Goal: Task Accomplishment & Management: Complete application form

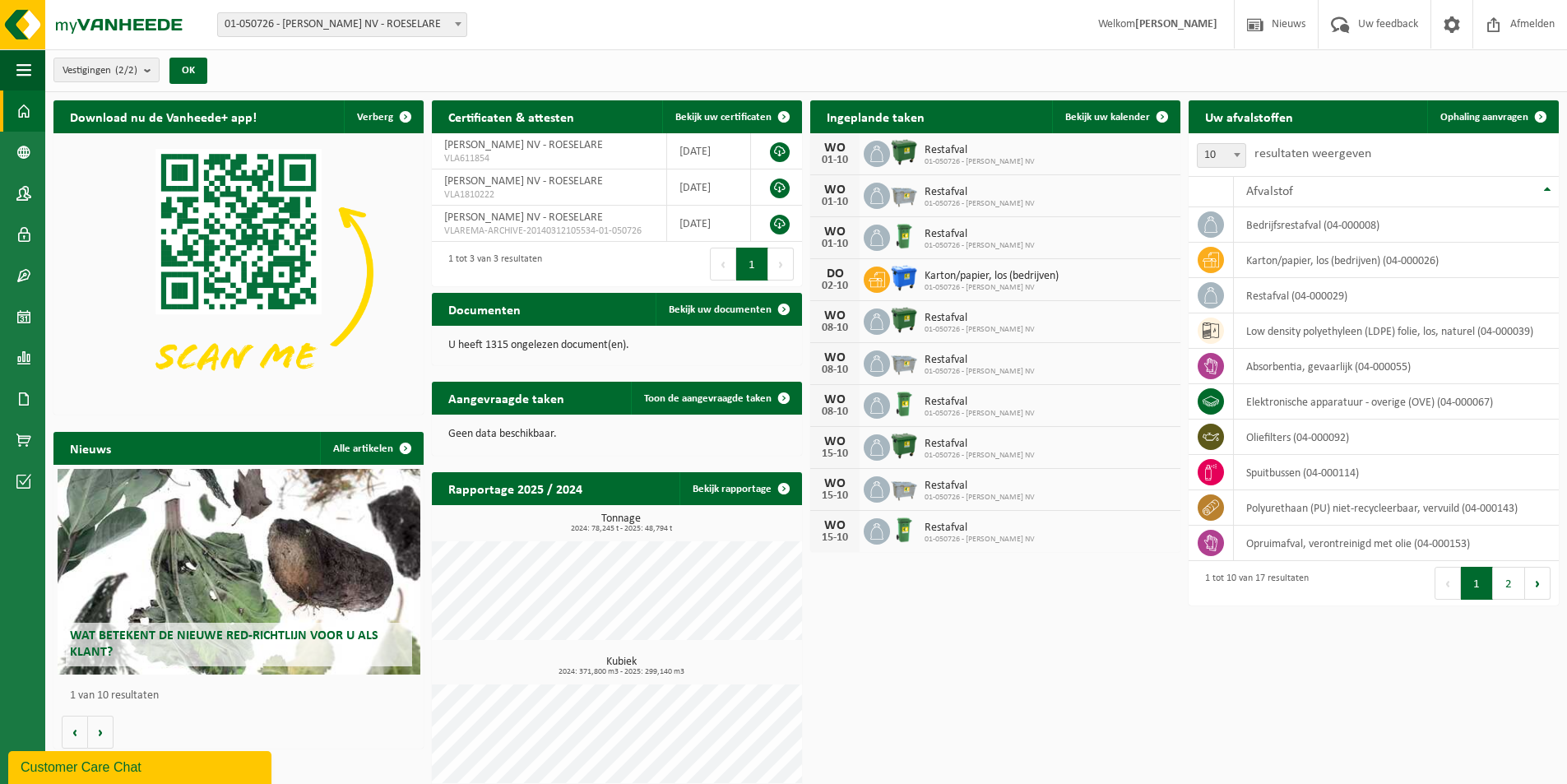
scroll to position [15, 0]
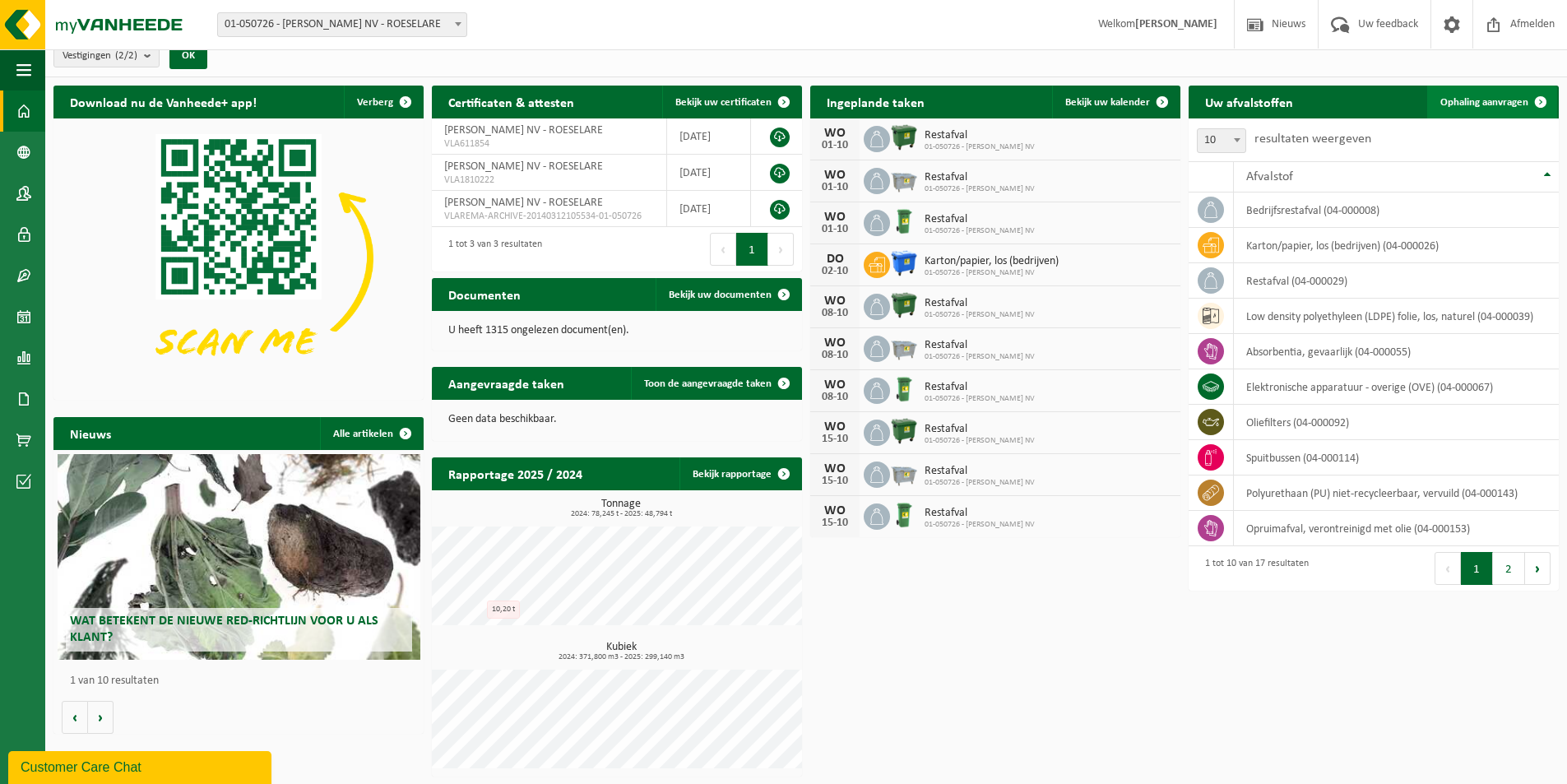
click at [1505, 102] on span "Ophaling aanvragen" at bounding box center [1484, 102] width 88 height 11
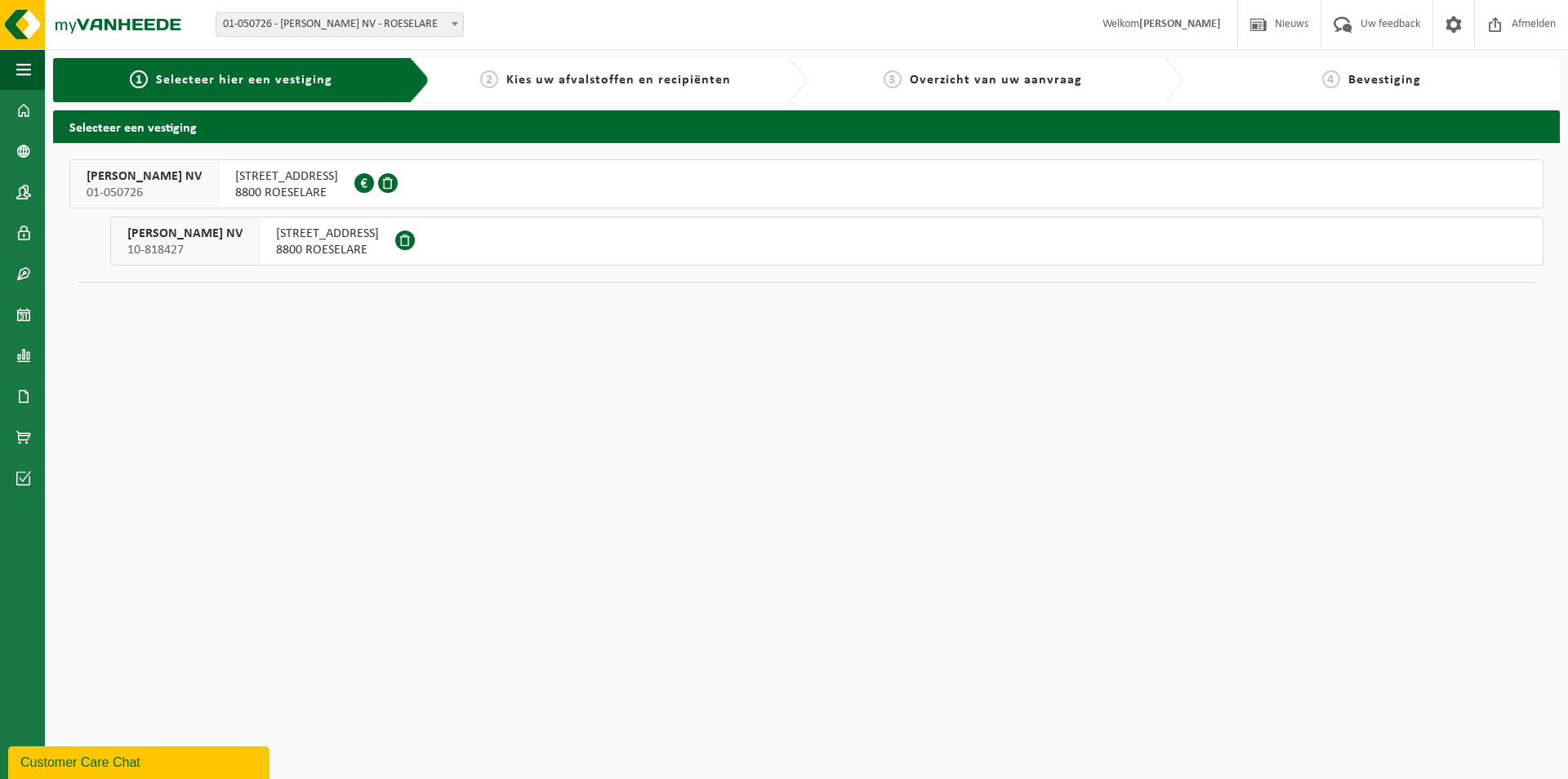
click at [301, 177] on span "KACHTEMSESTRAAT 330" at bounding box center [286, 176] width 103 height 17
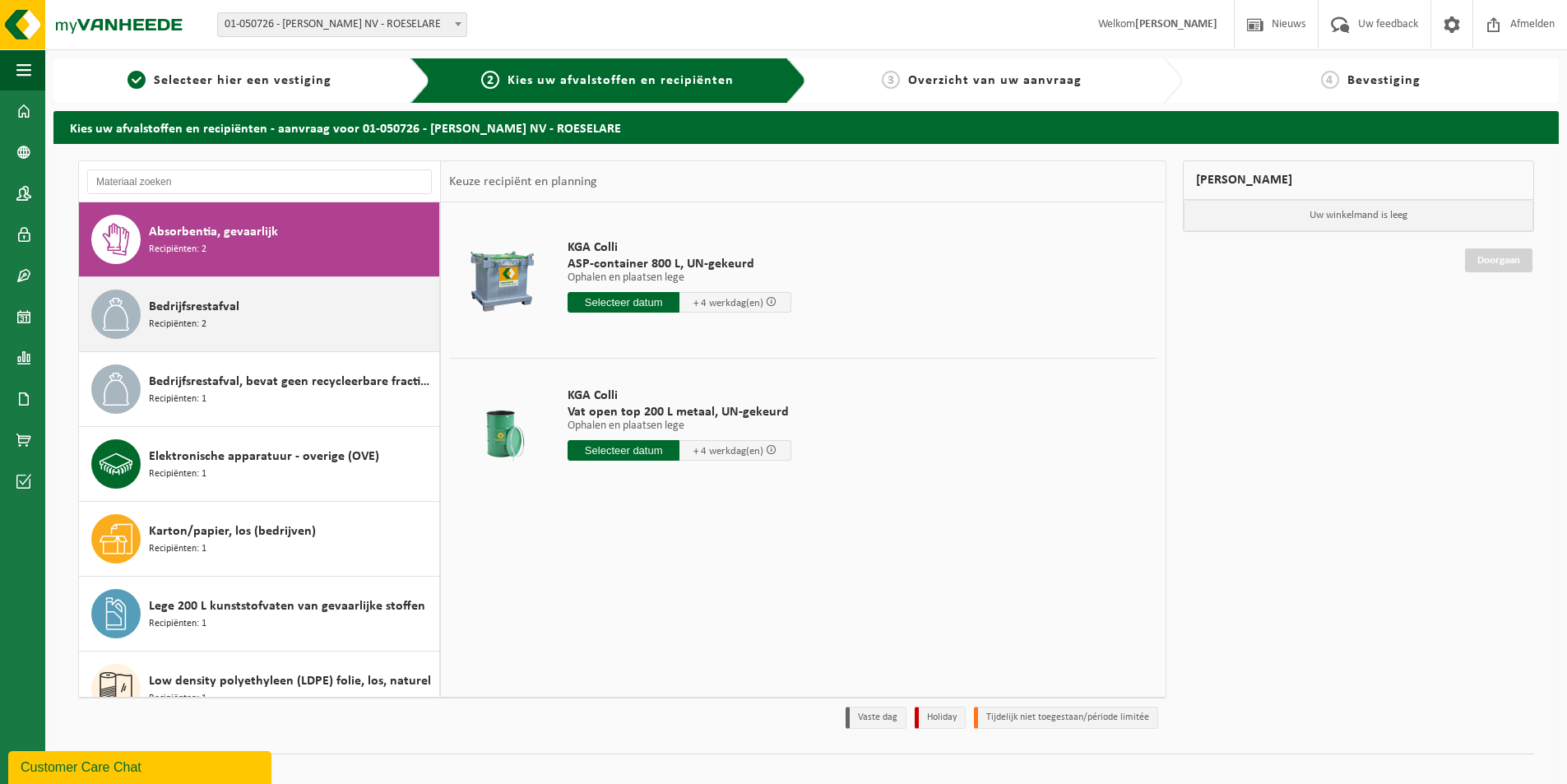
click at [318, 310] on div "Bedrijfsrestafval Recipiënten: 2" at bounding box center [292, 314] width 287 height 50
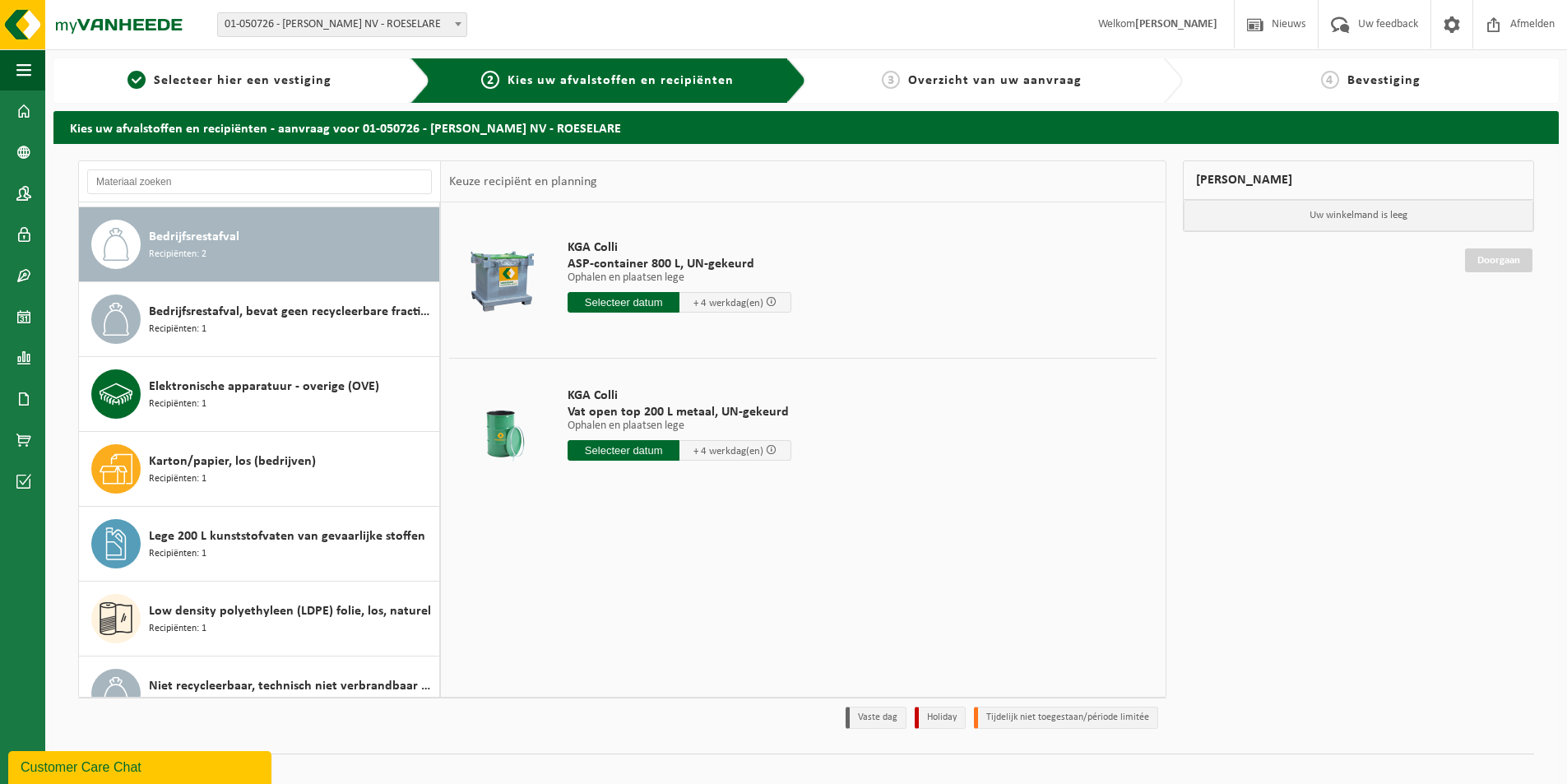
scroll to position [74, 0]
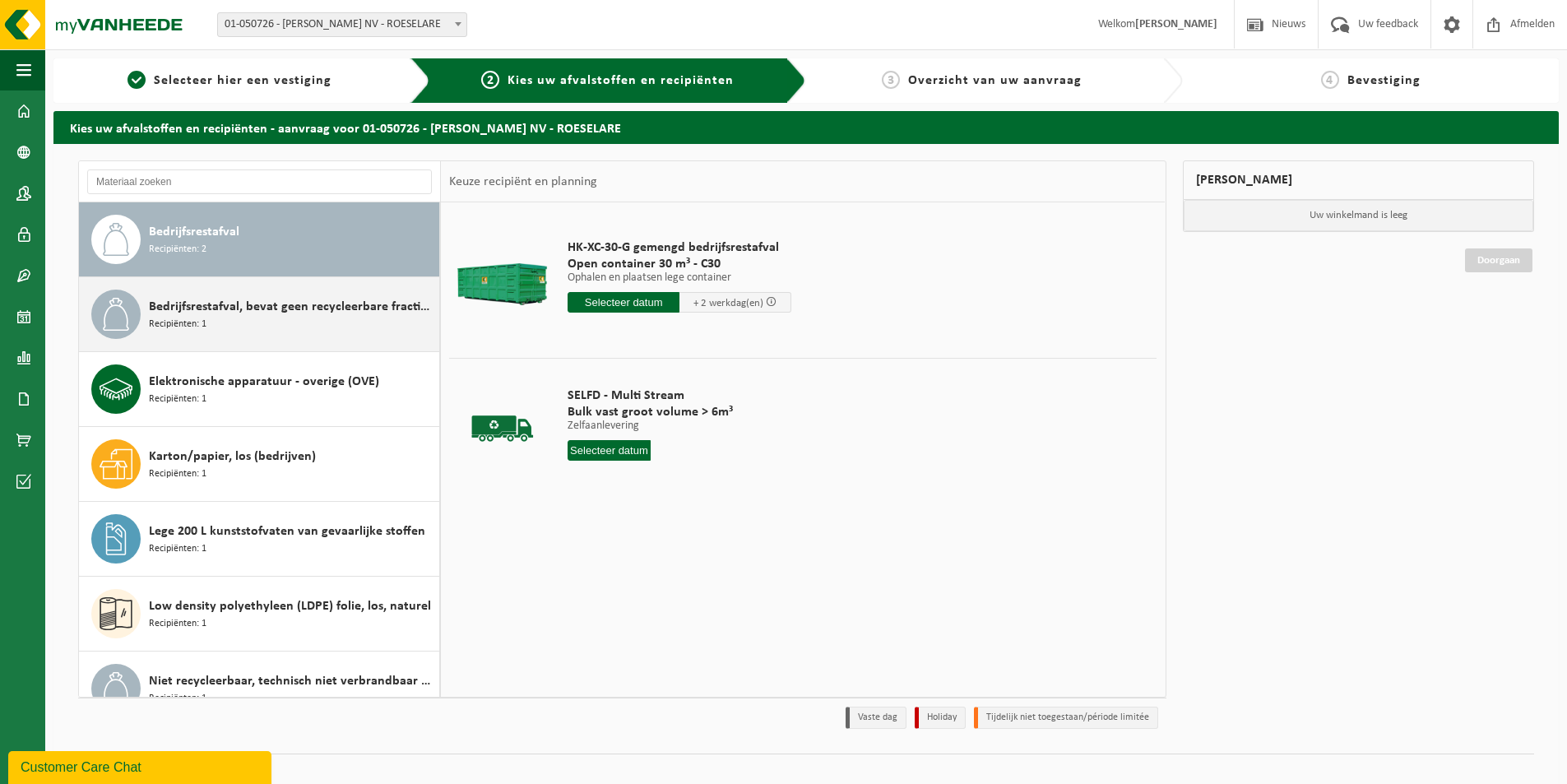
click at [258, 309] on span "Bedrijfsrestafval, bevat geen recycleerbare fracties, verbrandbaar na verkleini…" at bounding box center [292, 307] width 287 height 20
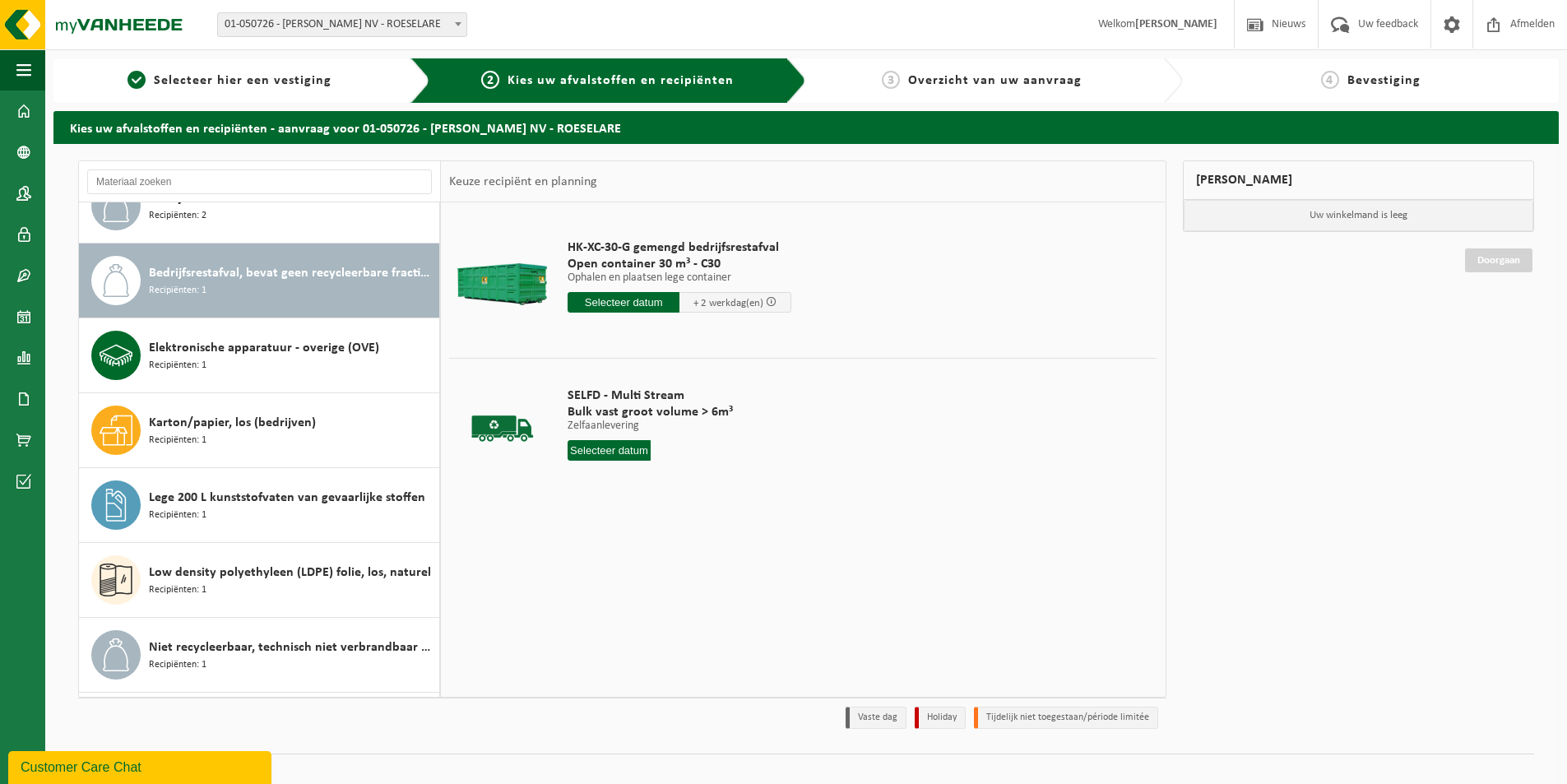
scroll to position [150, 0]
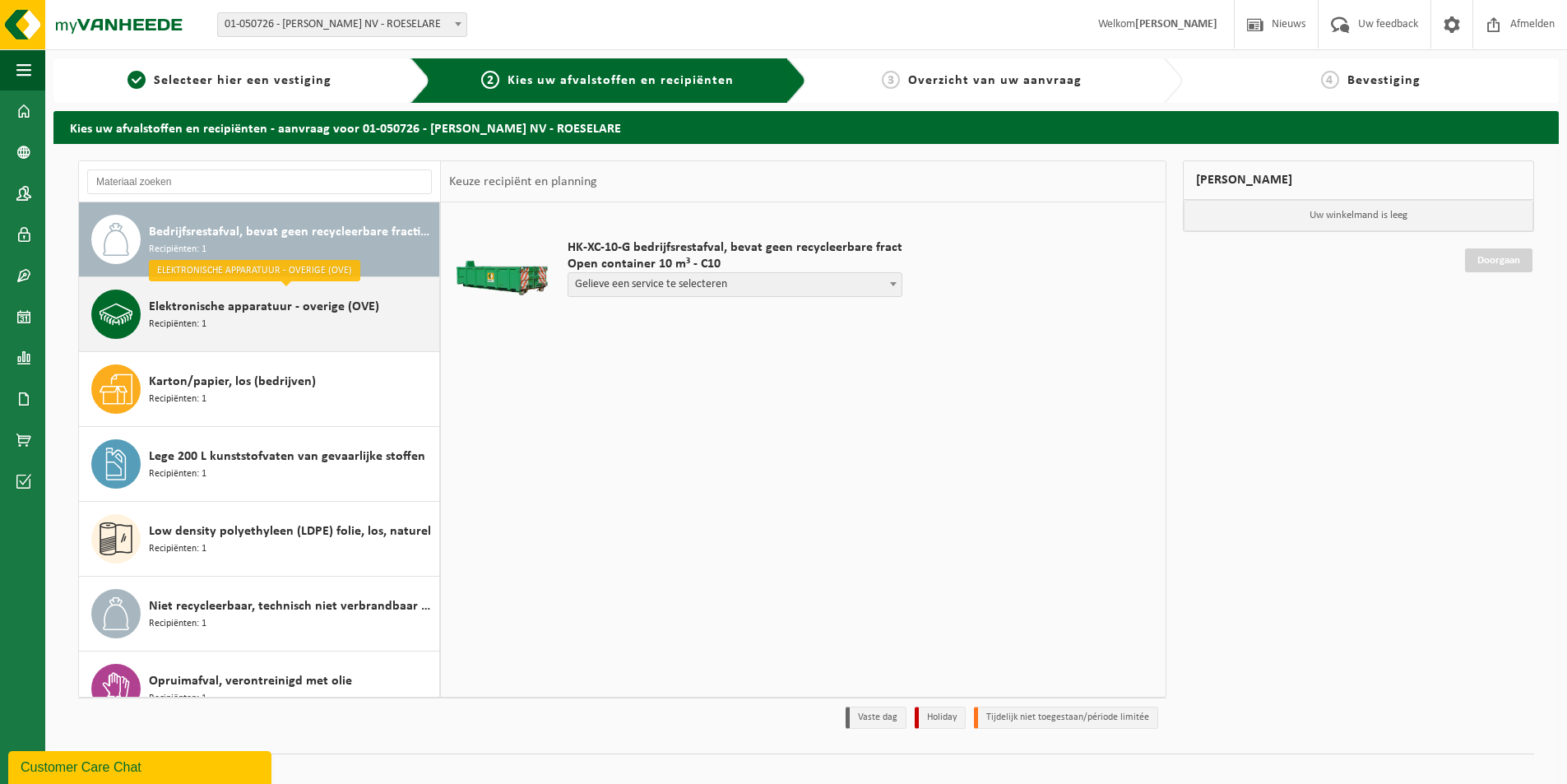
click at [261, 310] on span "Elektronische apparatuur - overige (OVE)" at bounding box center [264, 307] width 231 height 20
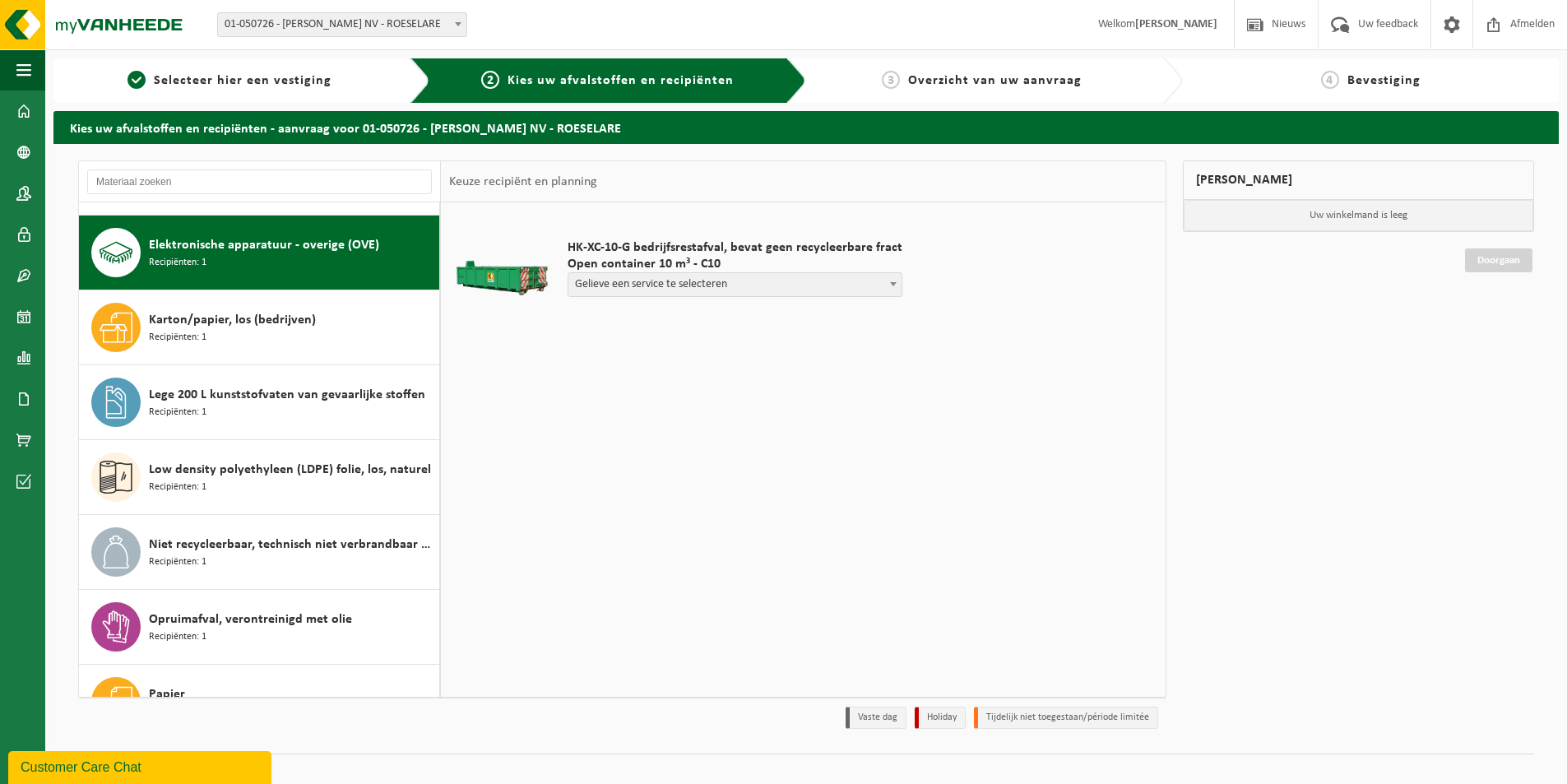
scroll to position [224, 0]
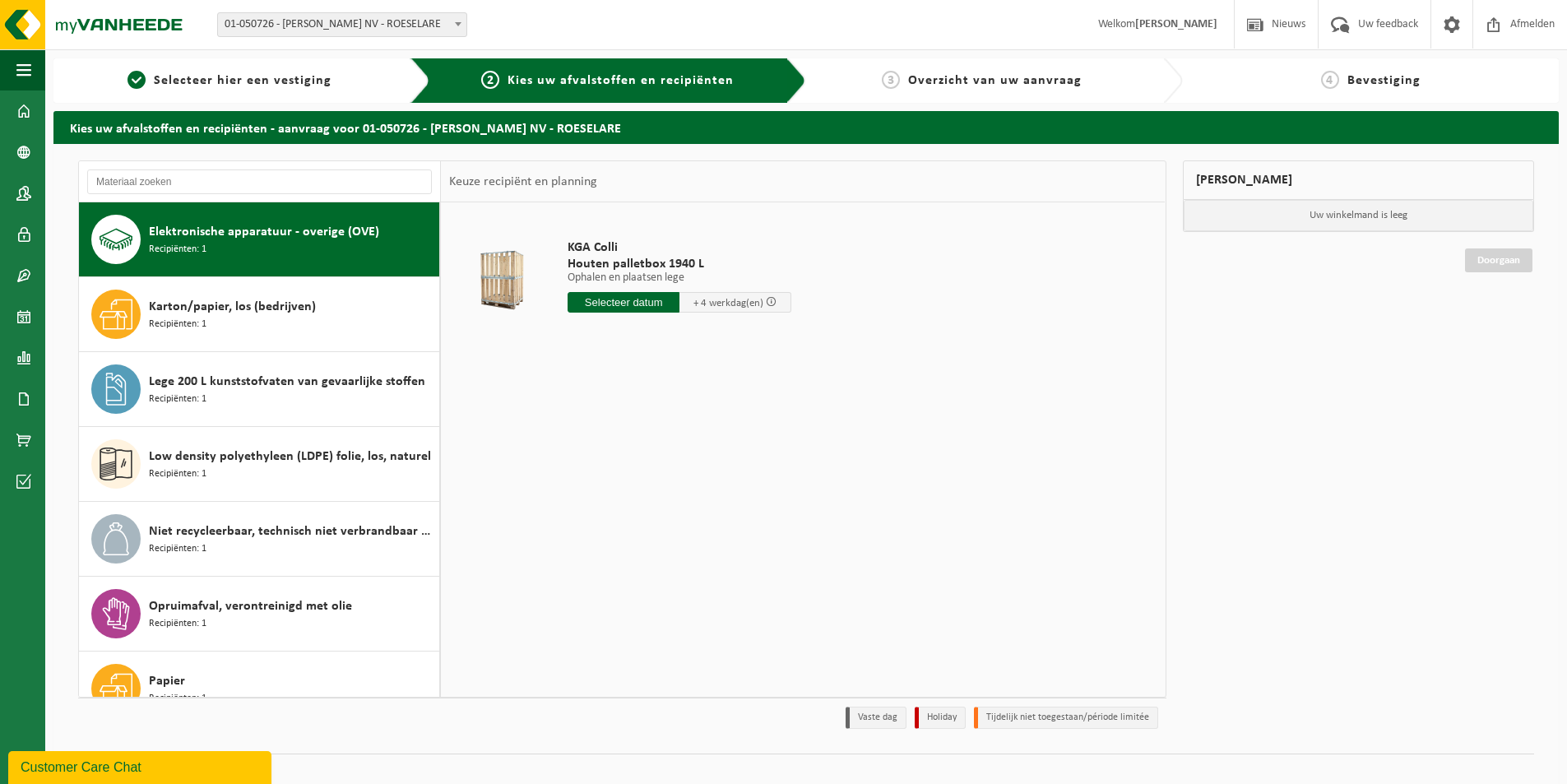
click at [261, 310] on span "Karton/papier, los (bedrijven)" at bounding box center [232, 307] width 167 height 20
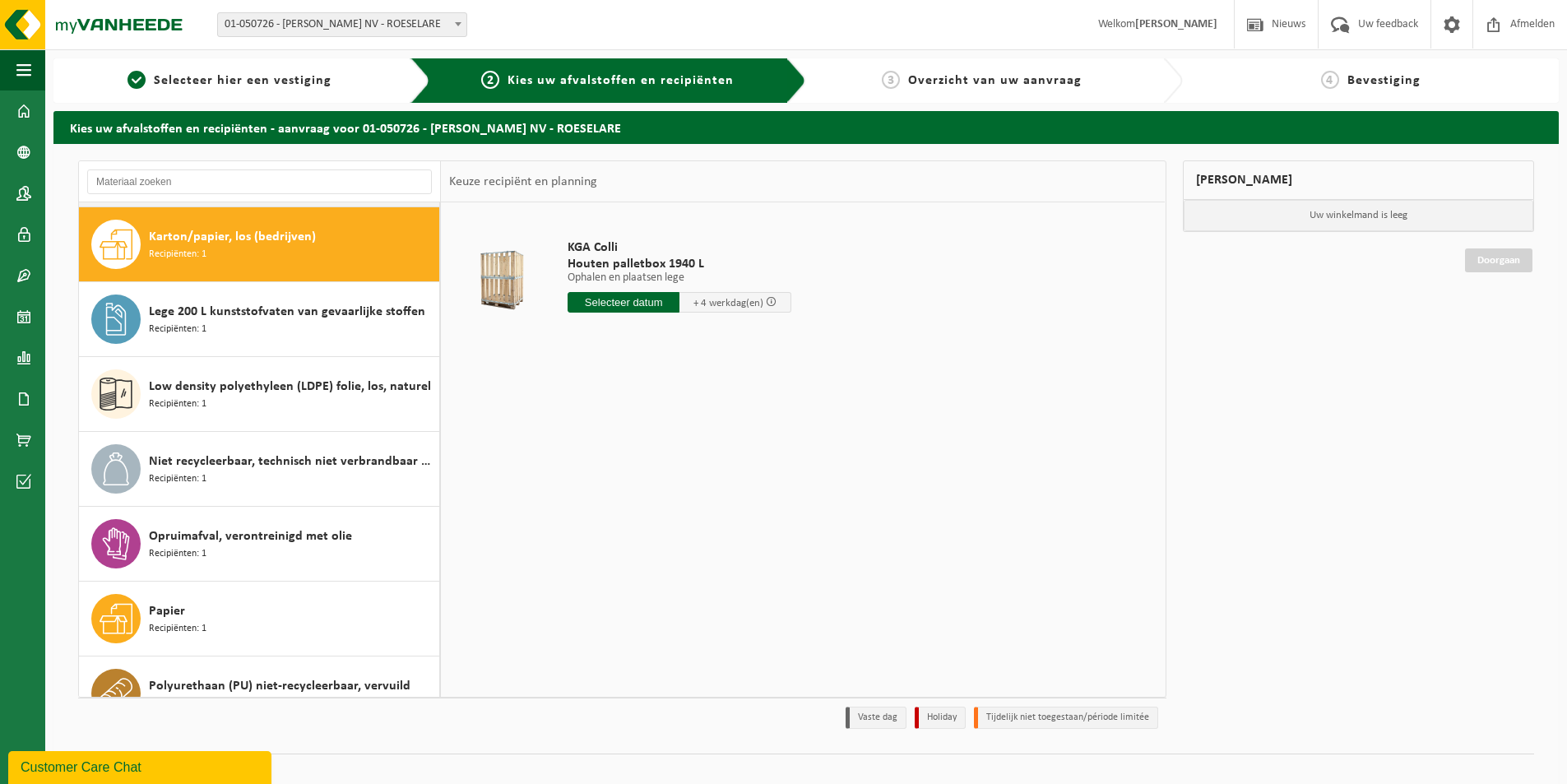
scroll to position [299, 0]
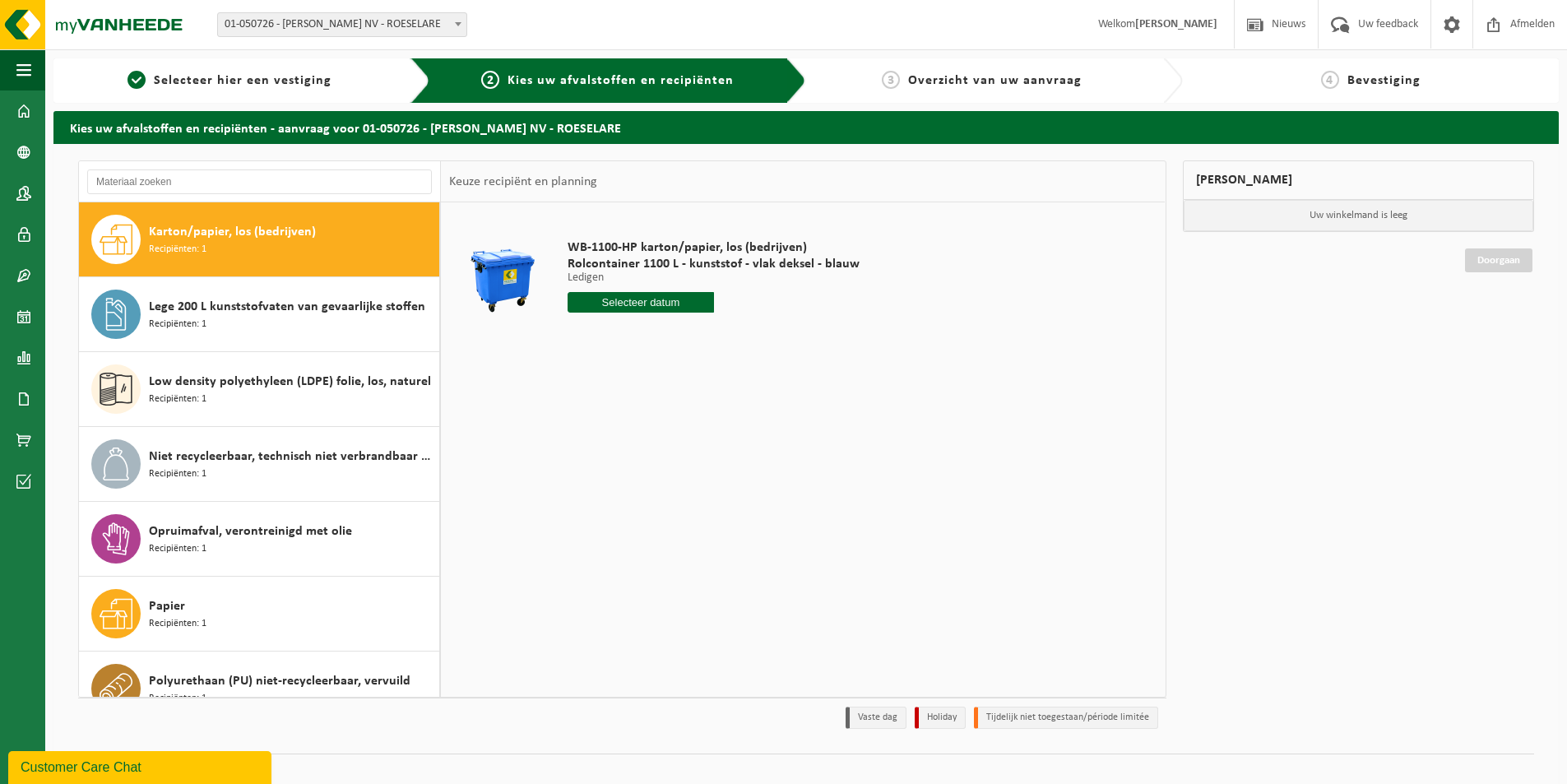
click at [261, 310] on span "Lege 200 L kunststofvaten van gevaarlijke stoffen" at bounding box center [287, 307] width 277 height 20
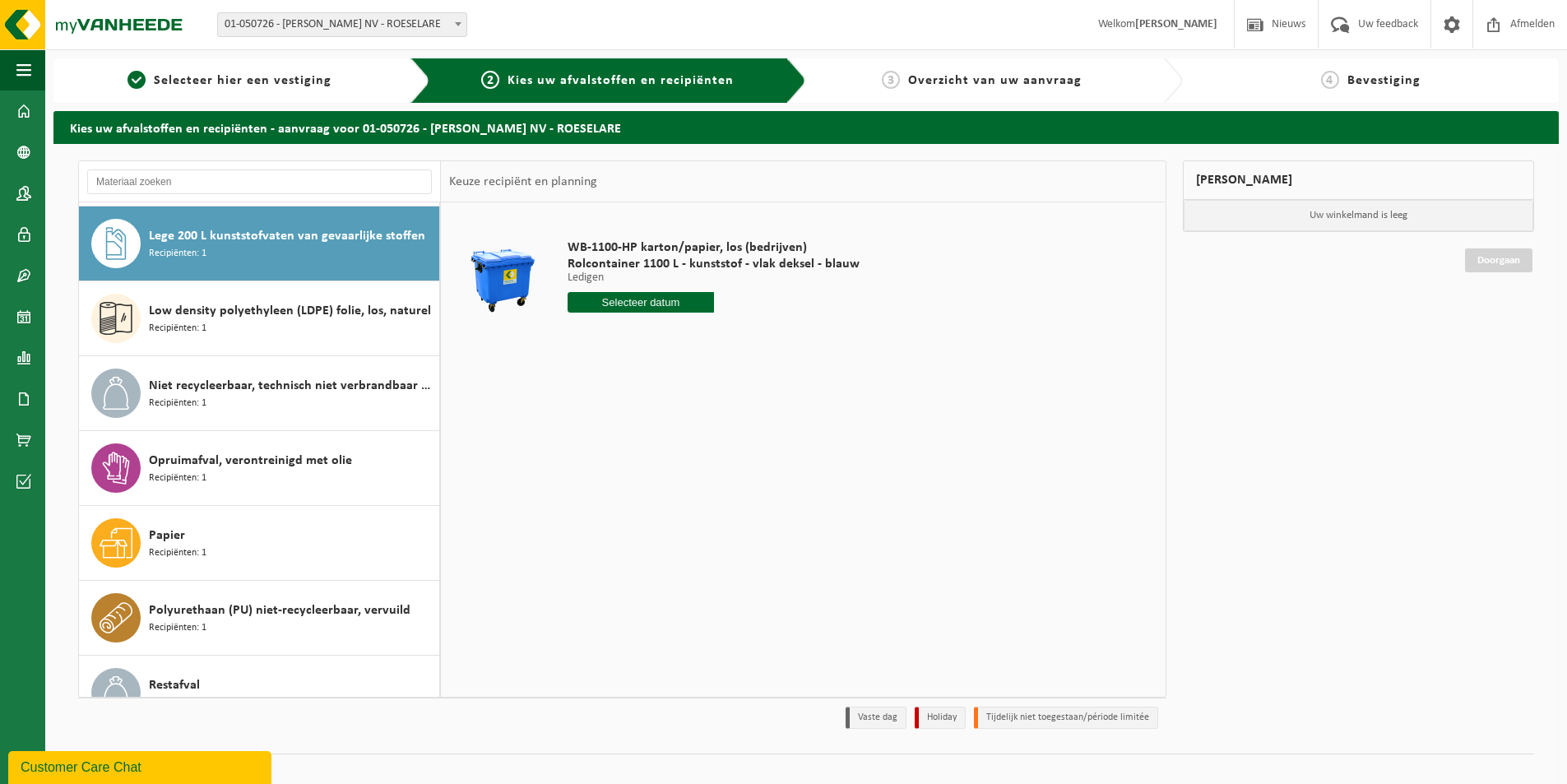
scroll to position [374, 0]
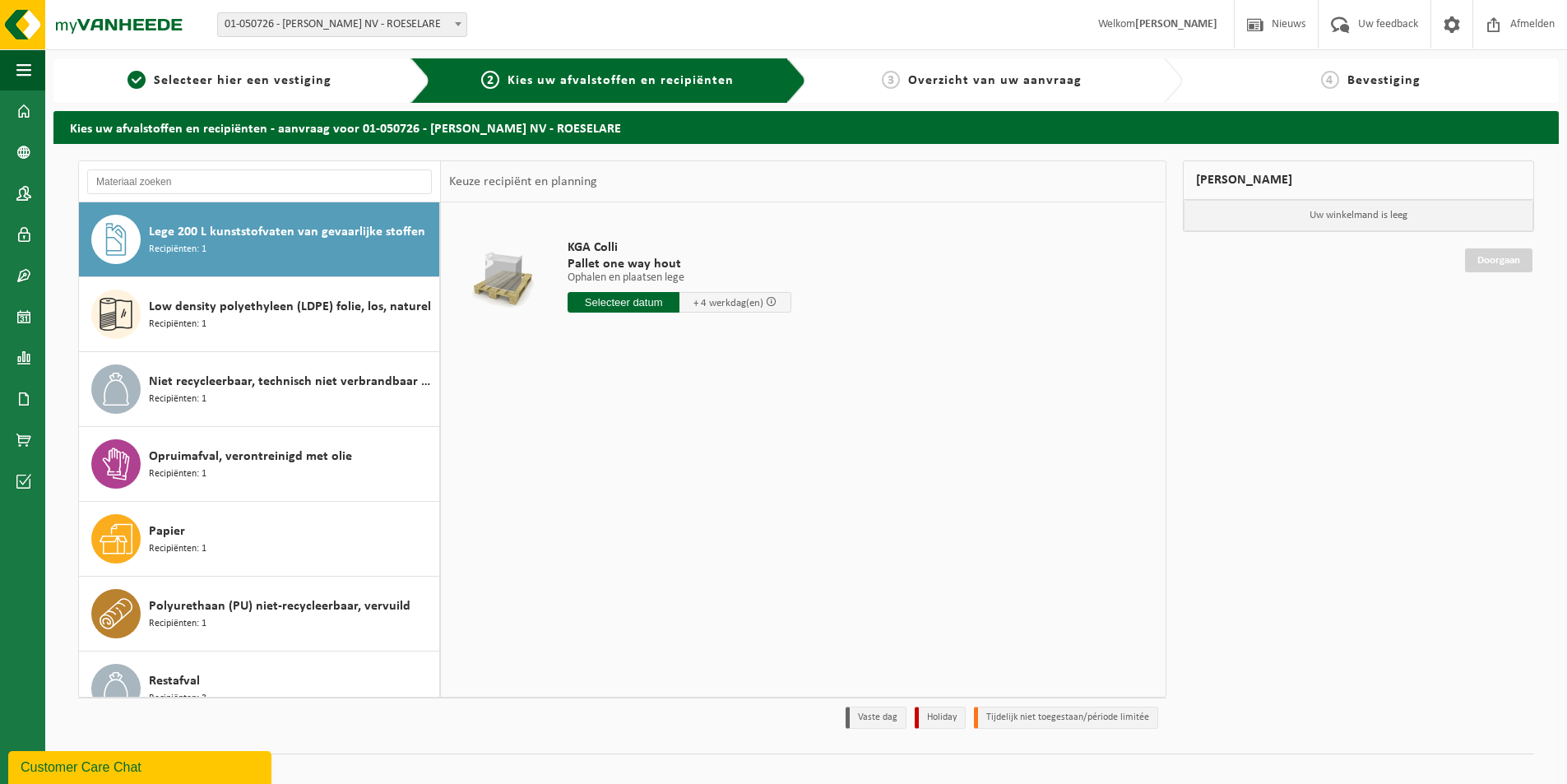
click at [261, 310] on span "Low density polyethyleen (LDPE) folie, los, naturel" at bounding box center [290, 307] width 282 height 20
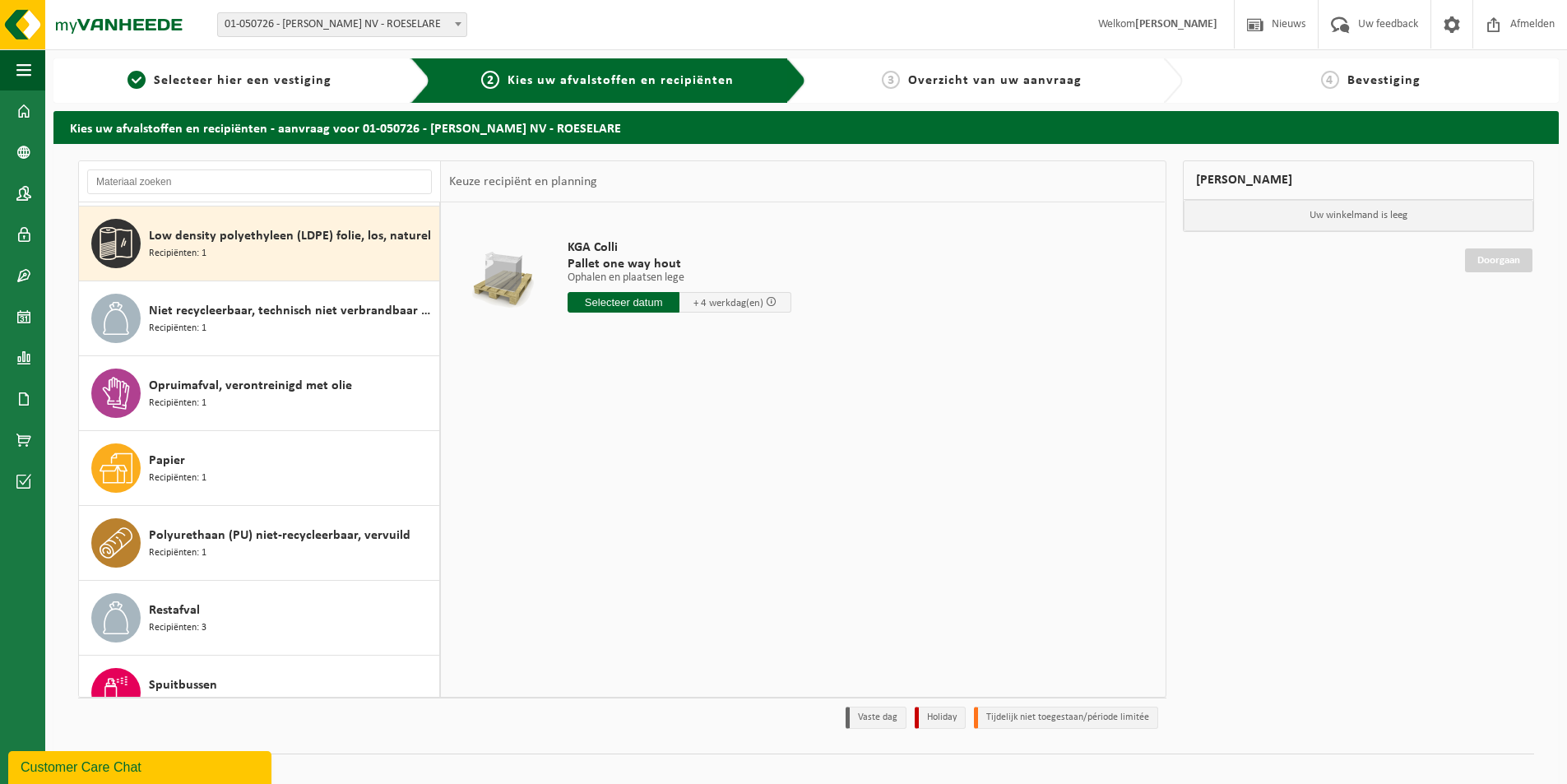
scroll to position [449, 0]
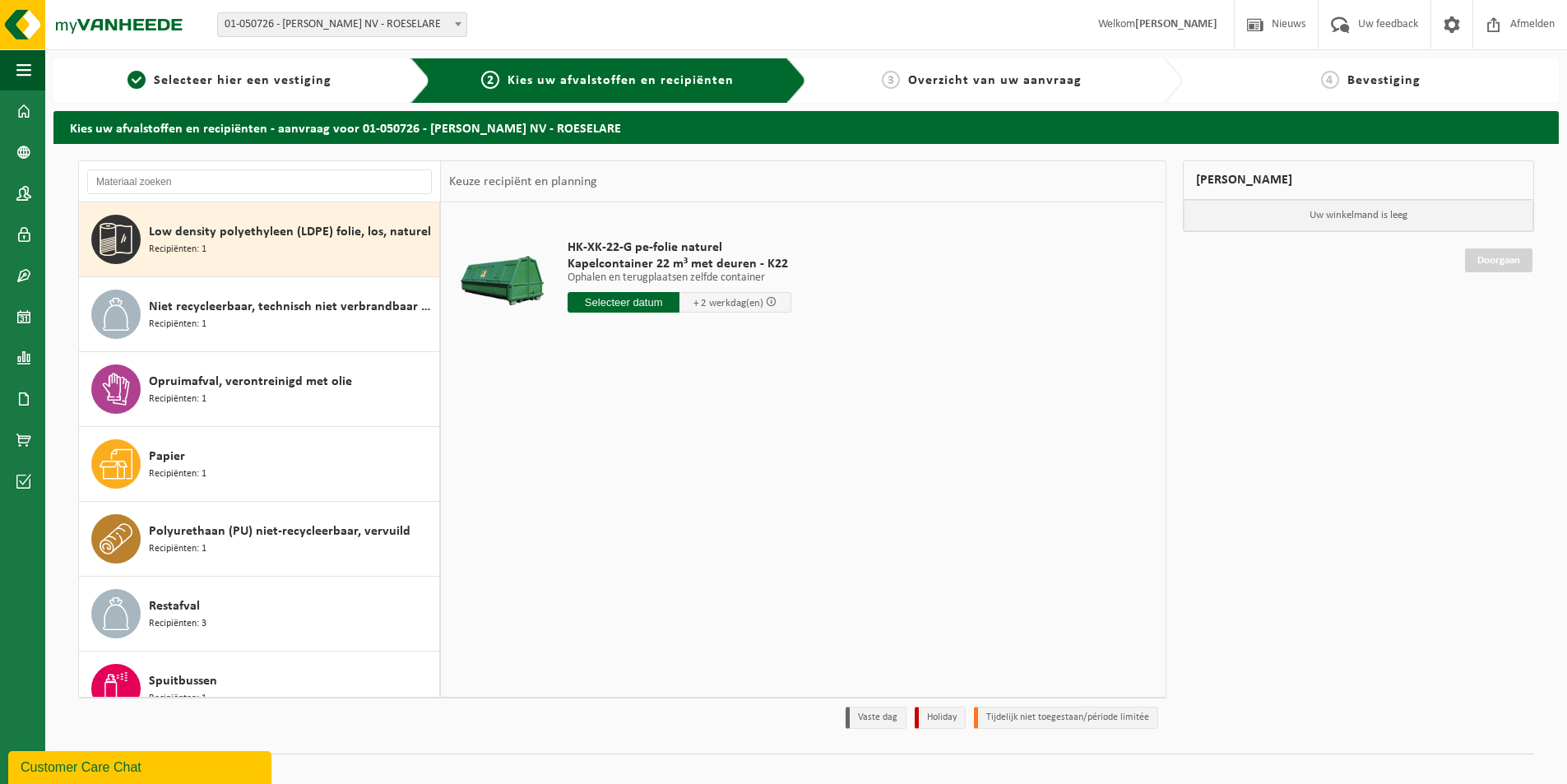
click at [261, 310] on span "Niet recycleerbaar, technisch niet verbrandbaar afval (brandbaar)" at bounding box center [292, 307] width 287 height 20
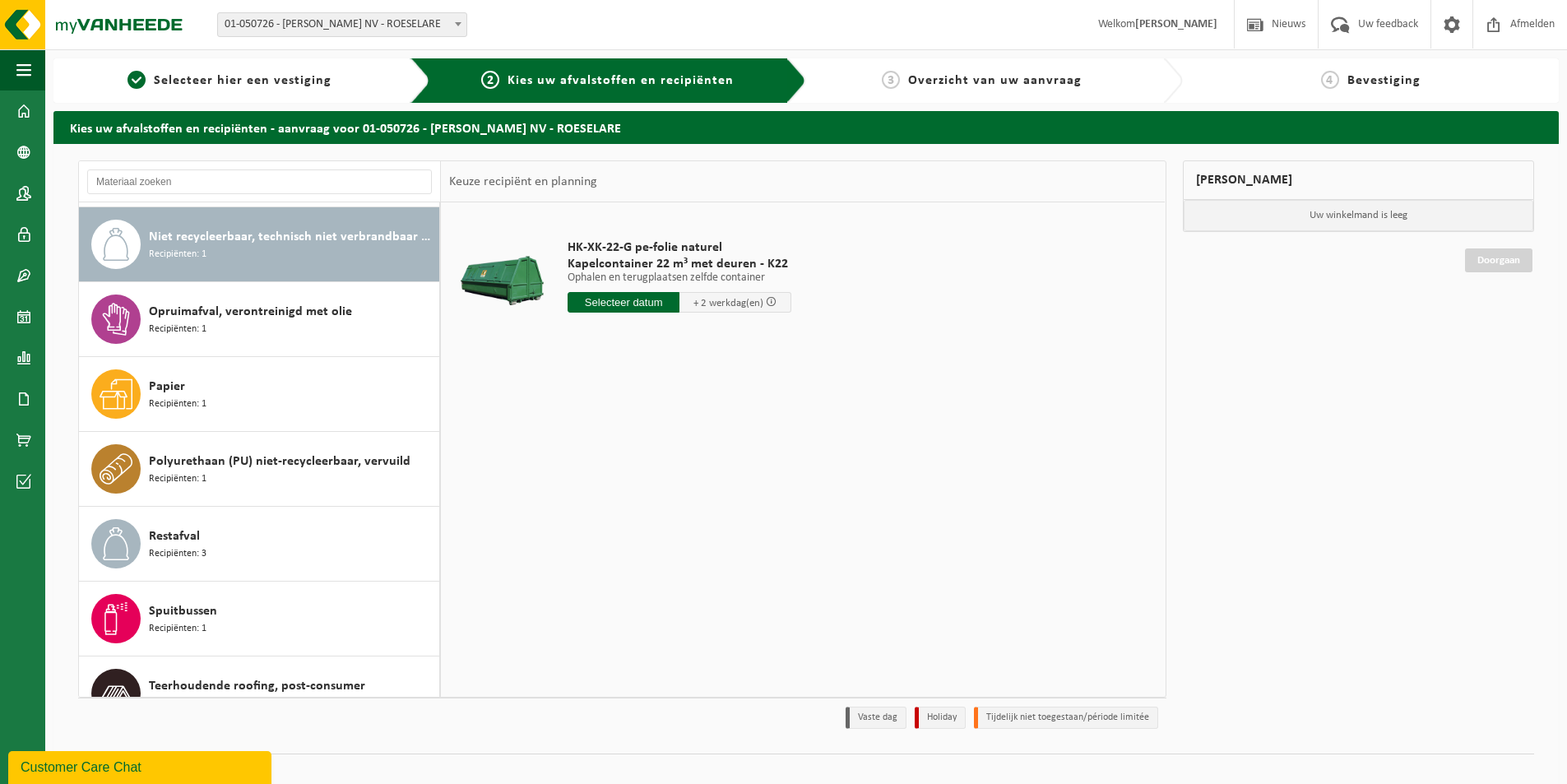
scroll to position [524, 0]
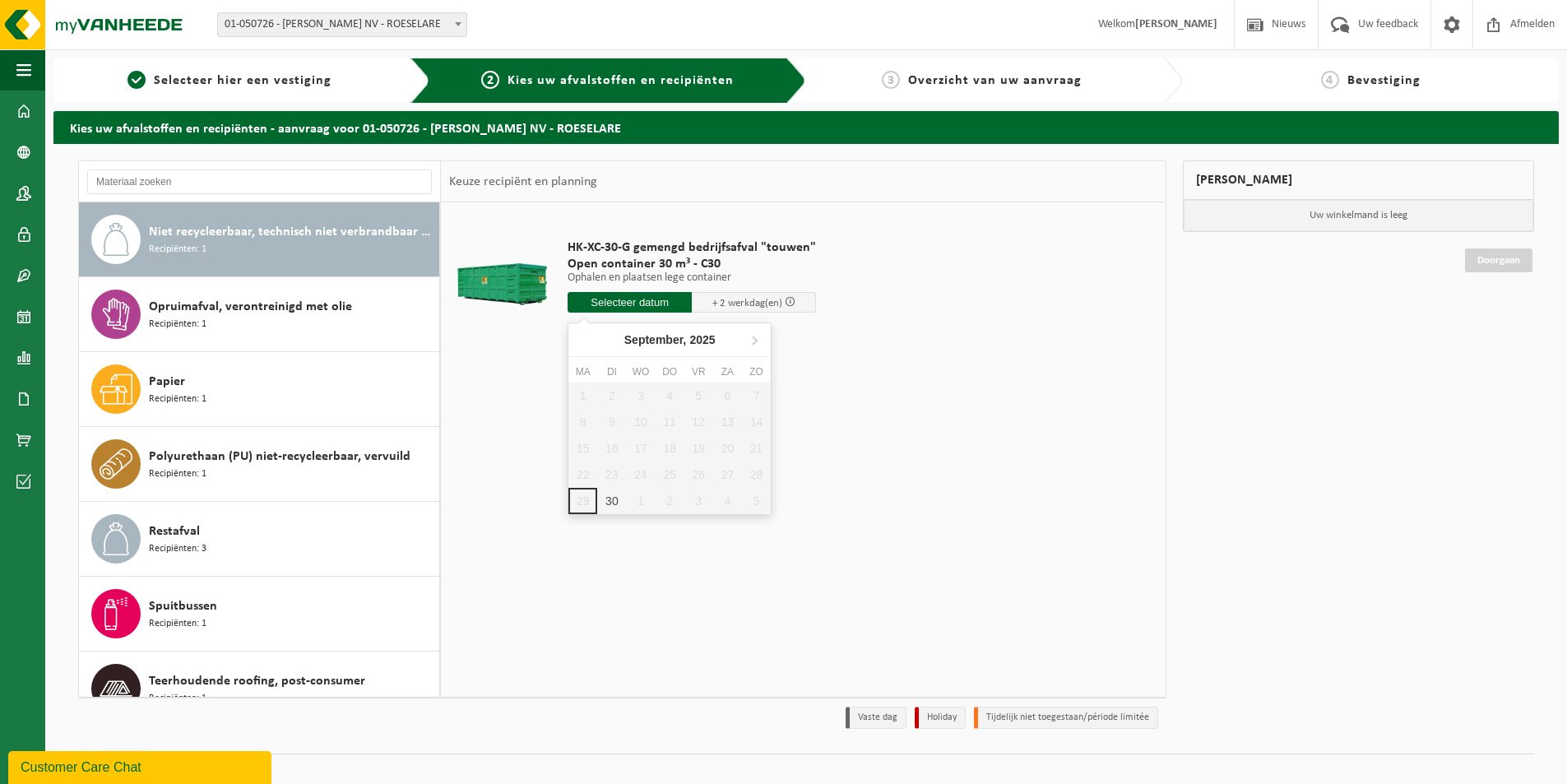
click at [650, 306] on input "text" at bounding box center [630, 302] width 124 height 20
click at [614, 499] on div "30" at bounding box center [611, 501] width 28 height 27
type input "Van 2025-09-30"
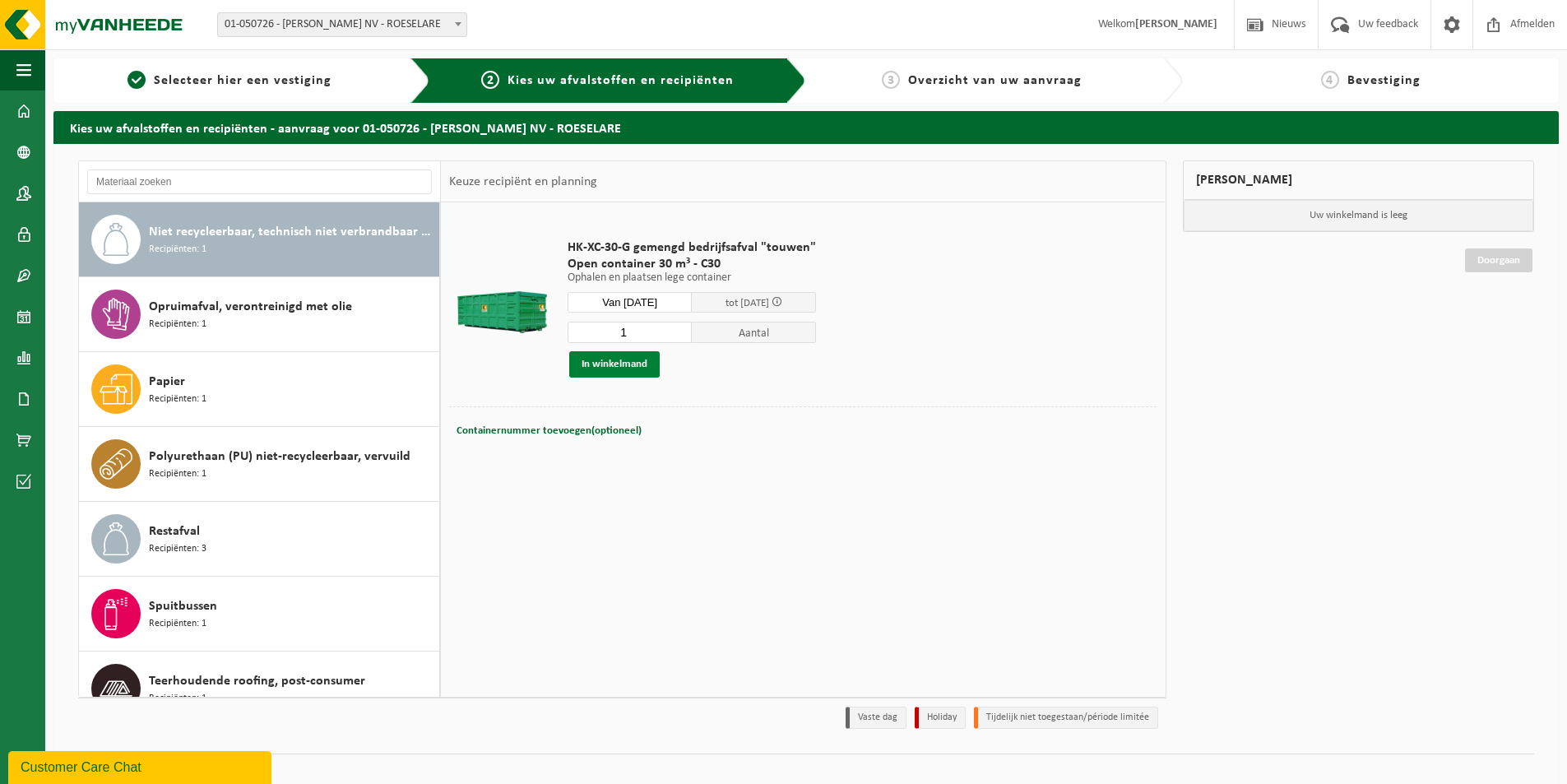
click at [627, 368] on button "In winkelmand" at bounding box center [615, 365] width 91 height 27
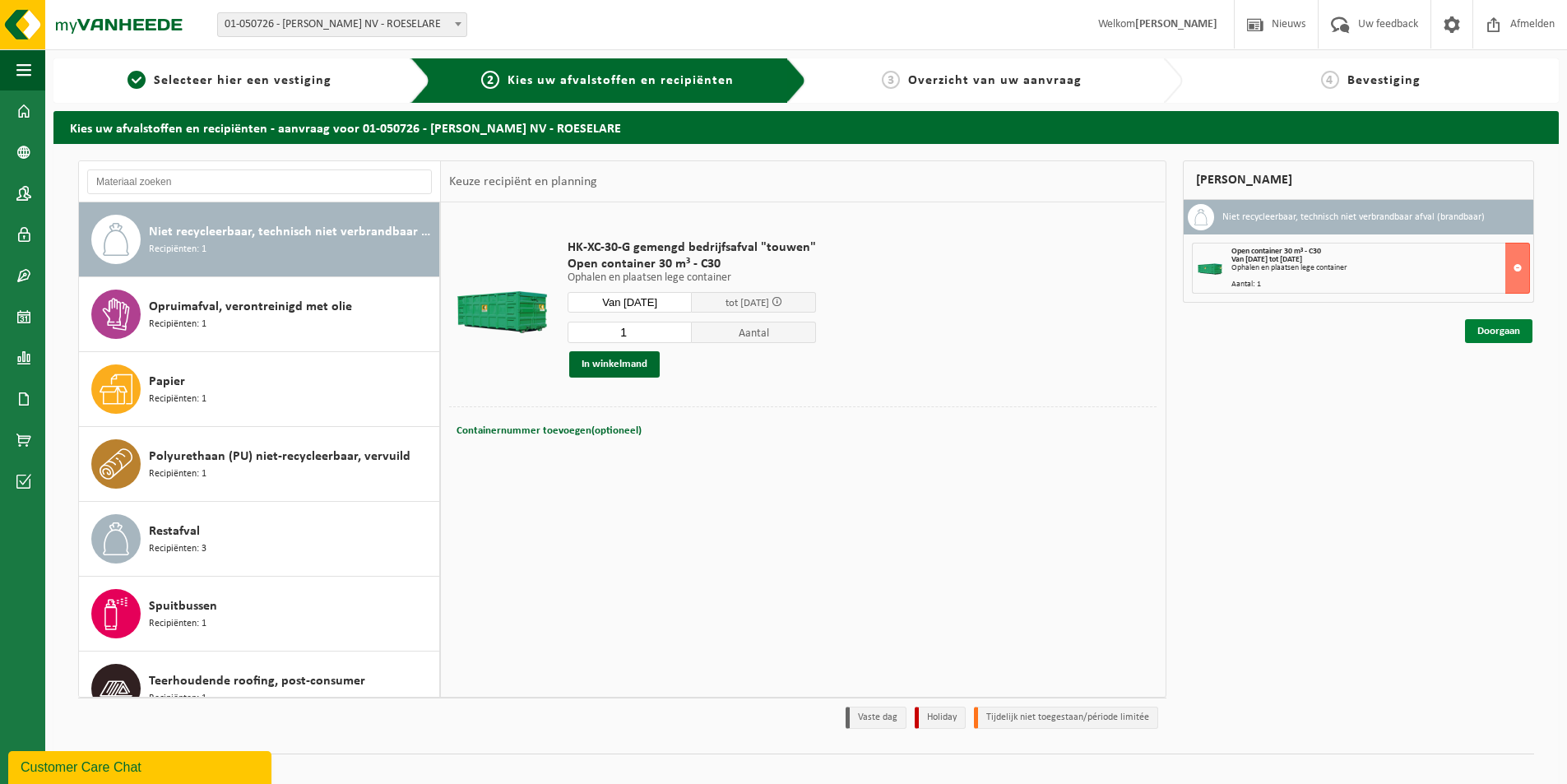
click at [1487, 329] on link "Doorgaan" at bounding box center [1499, 331] width 67 height 24
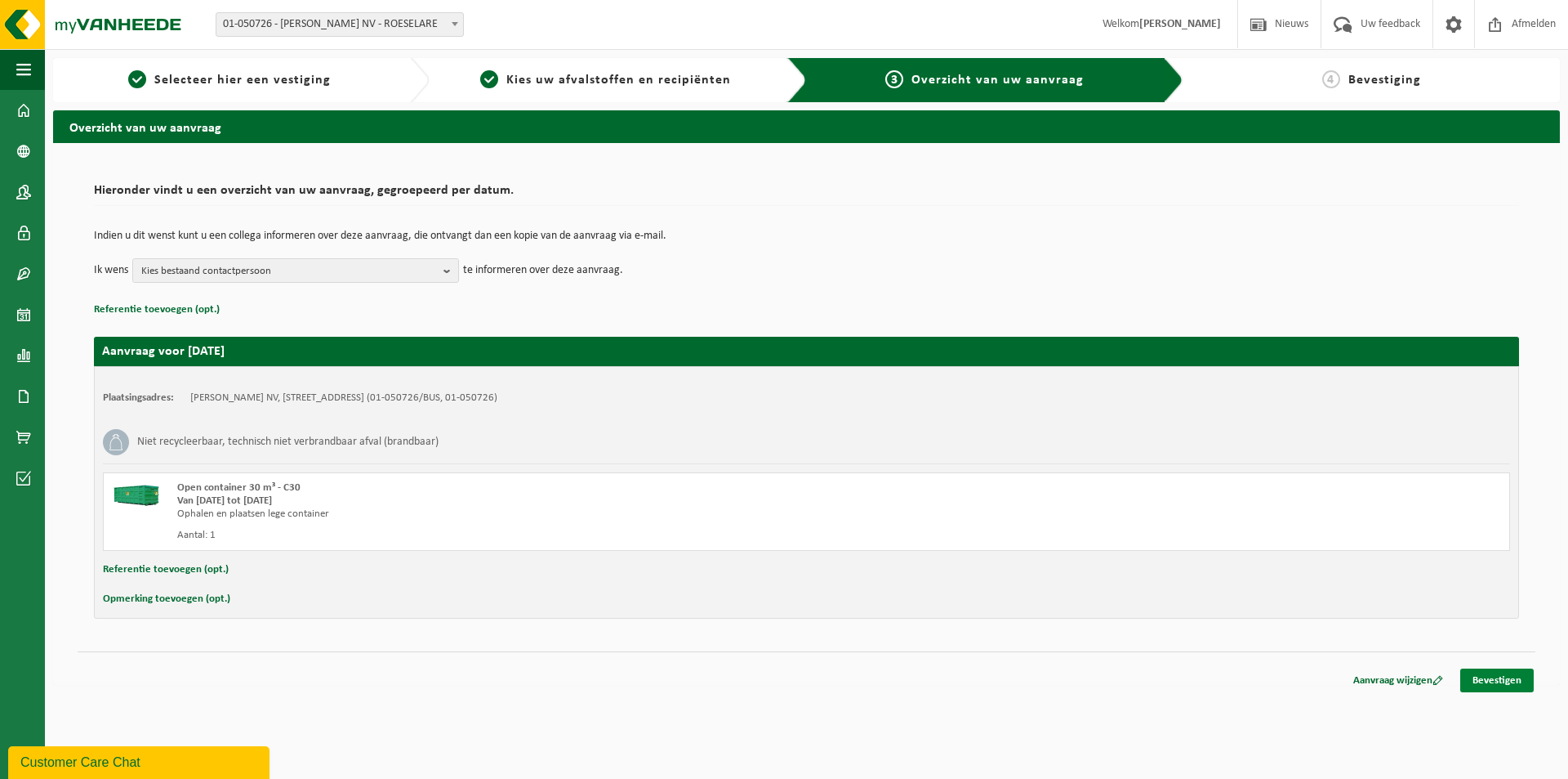
click at [1496, 681] on link "Bevestigen" at bounding box center [1497, 679] width 73 height 24
